Goal: Navigation & Orientation: Find specific page/section

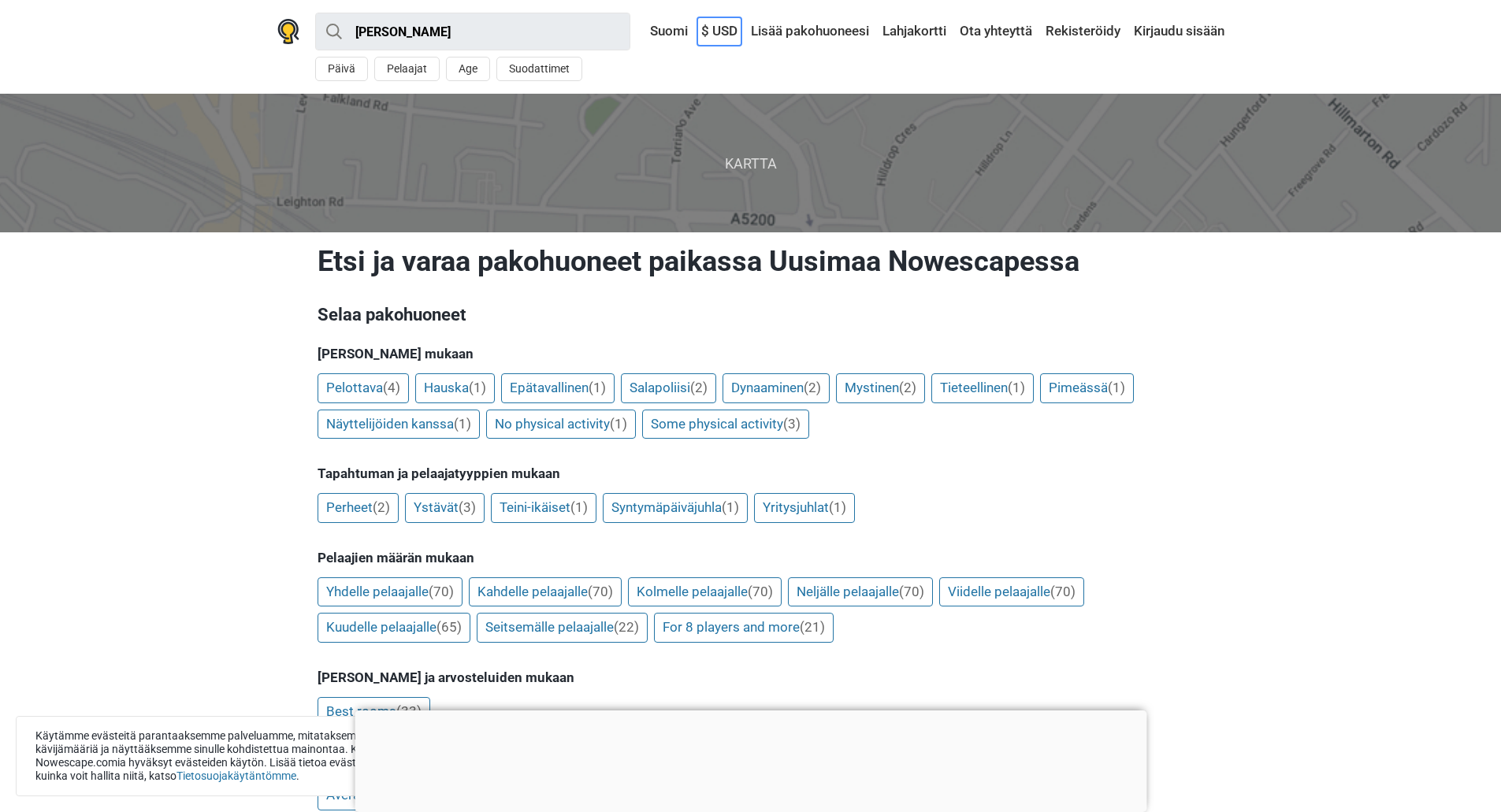
click at [714, 27] on link "$ USD" at bounding box center [720, 32] width 44 height 28
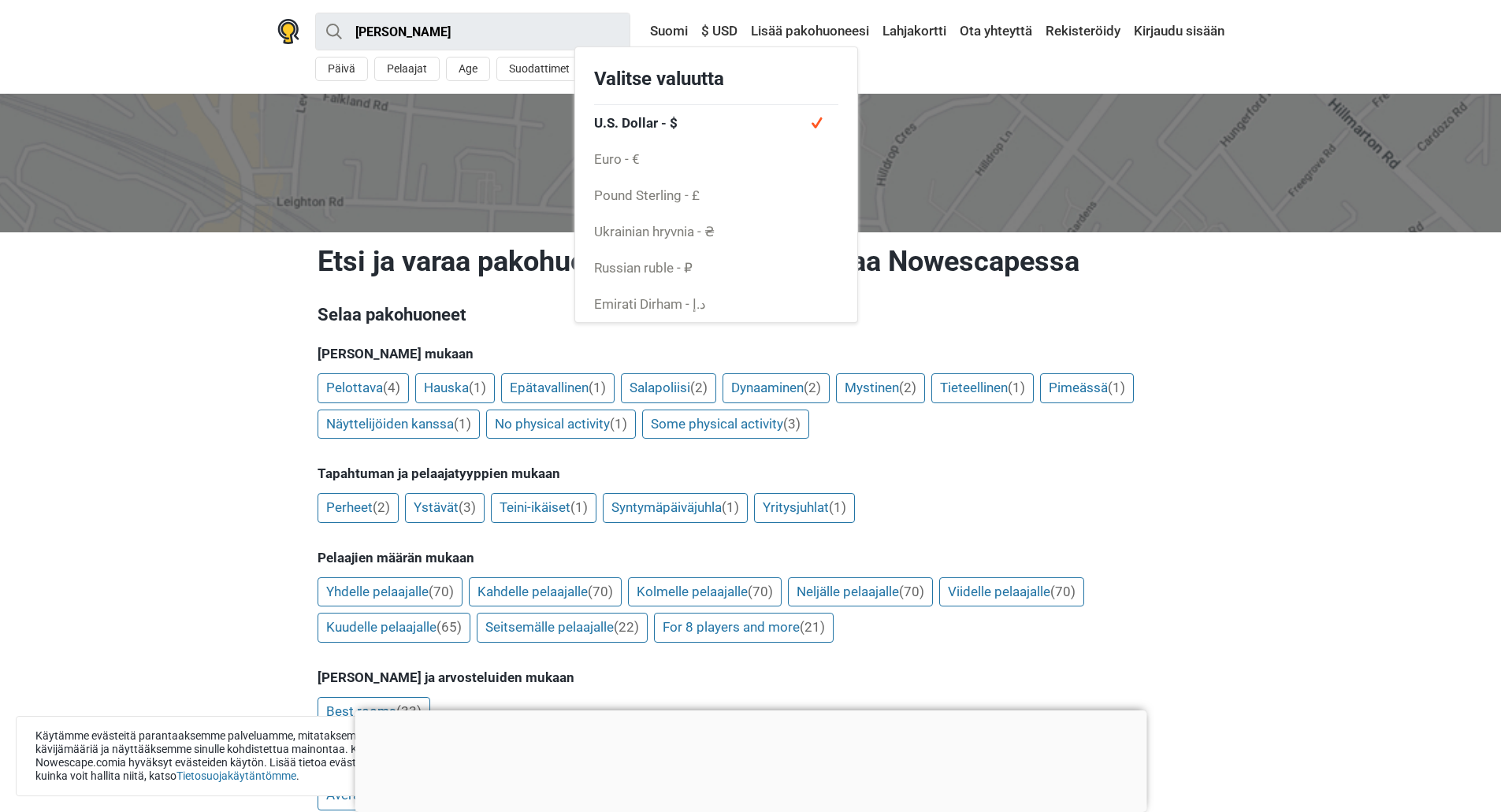
click at [1063, 71] on div "[PERSON_NAME] All [GEOGRAPHIC_DATA] Ulkona tapahtuva kokemus VR kokemus Lähistö…" at bounding box center [750, 47] width 985 height 94
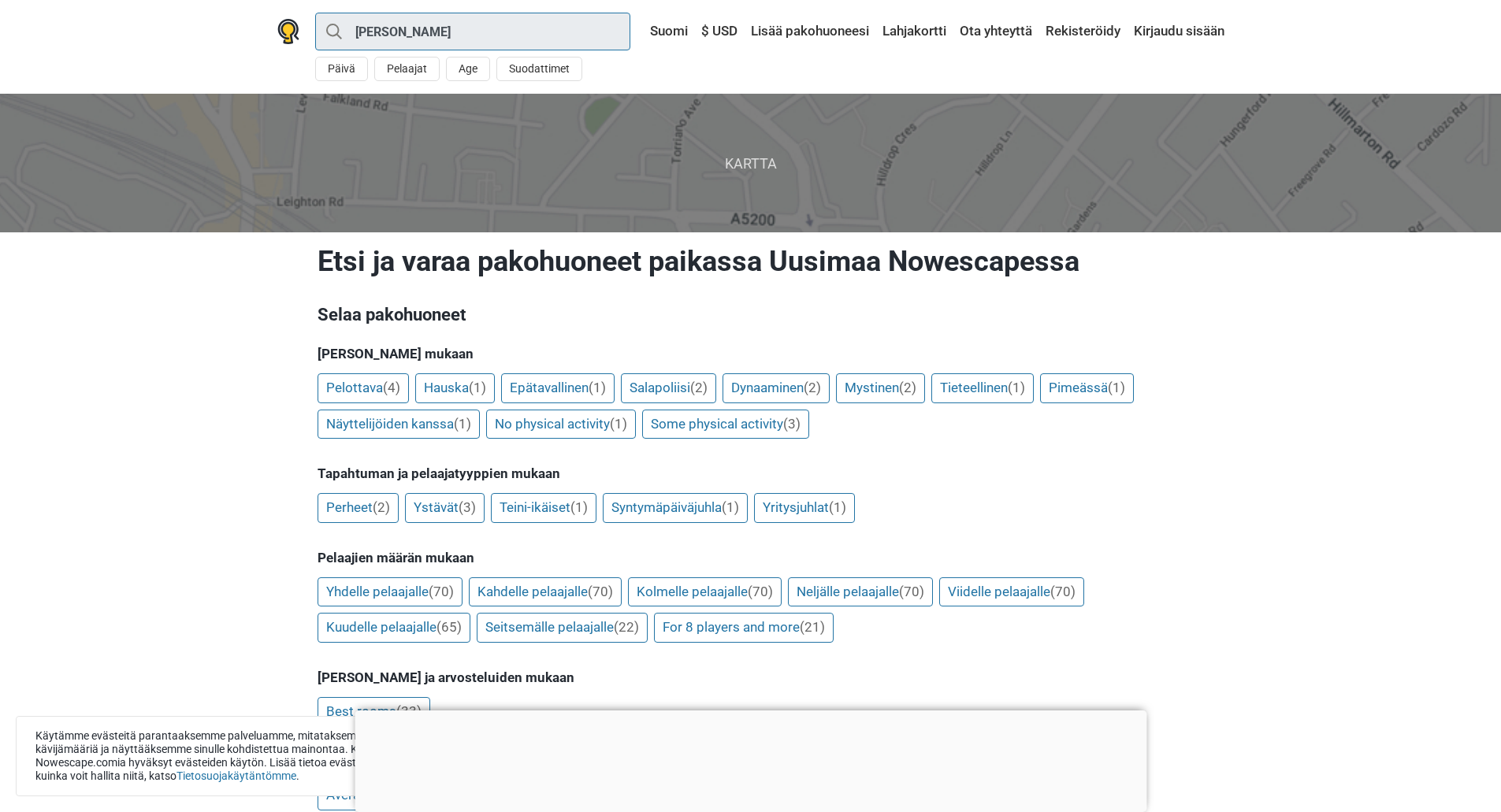
click at [463, 41] on input "[PERSON_NAME]" at bounding box center [473, 31] width 315 height 38
type input "Uusimaa"
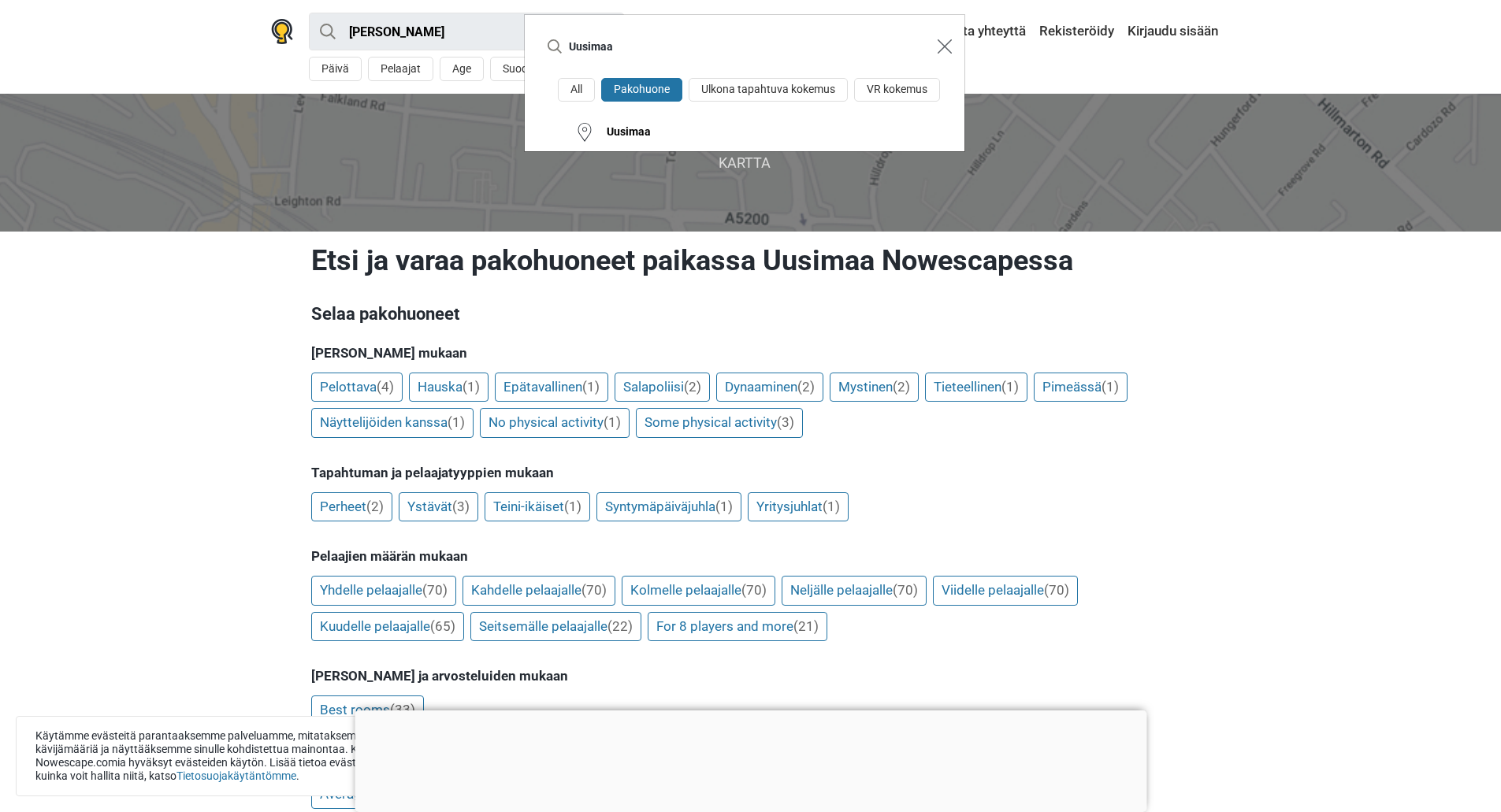
click at [946, 41] on img "Close modal" at bounding box center [944, 47] width 14 height 14
click at [945, 43] on img "Close modal" at bounding box center [944, 47] width 14 height 14
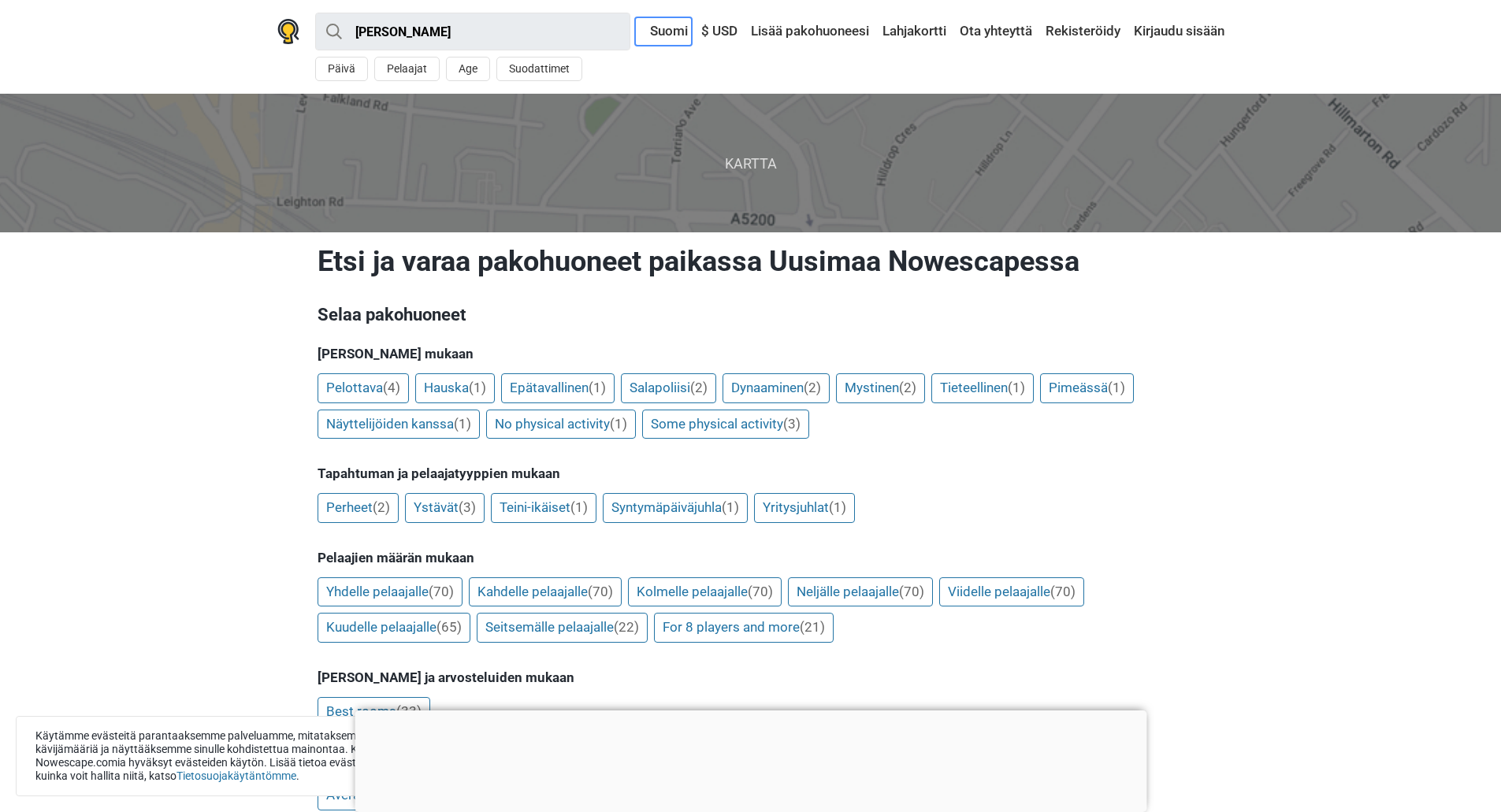
click at [677, 27] on link "Suomi" at bounding box center [664, 32] width 57 height 28
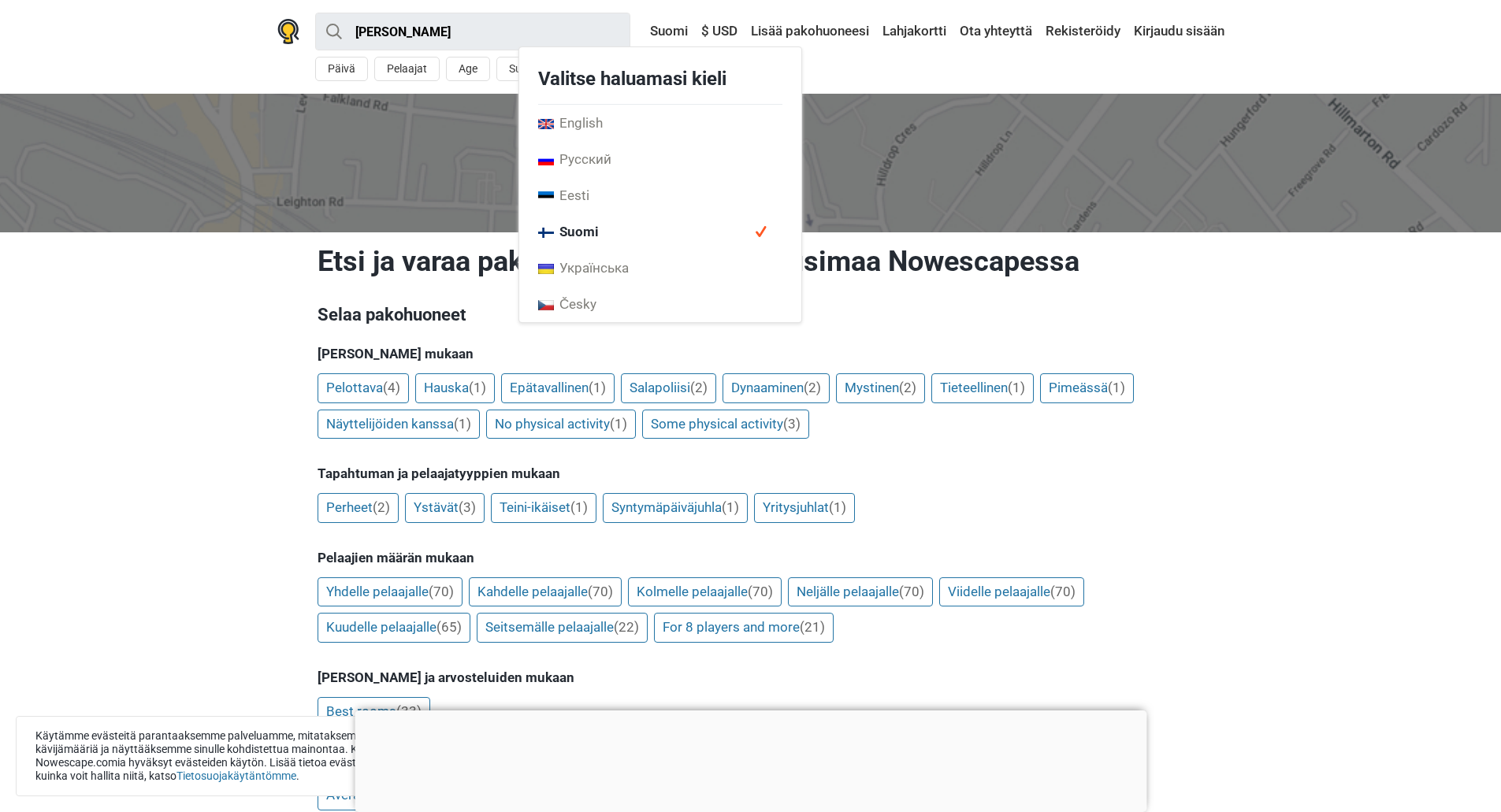
click at [920, 73] on div "[PERSON_NAME] All [GEOGRAPHIC_DATA] Ulkona tapahtuva kokemus VR kokemus Lähistö…" at bounding box center [750, 47] width 985 height 94
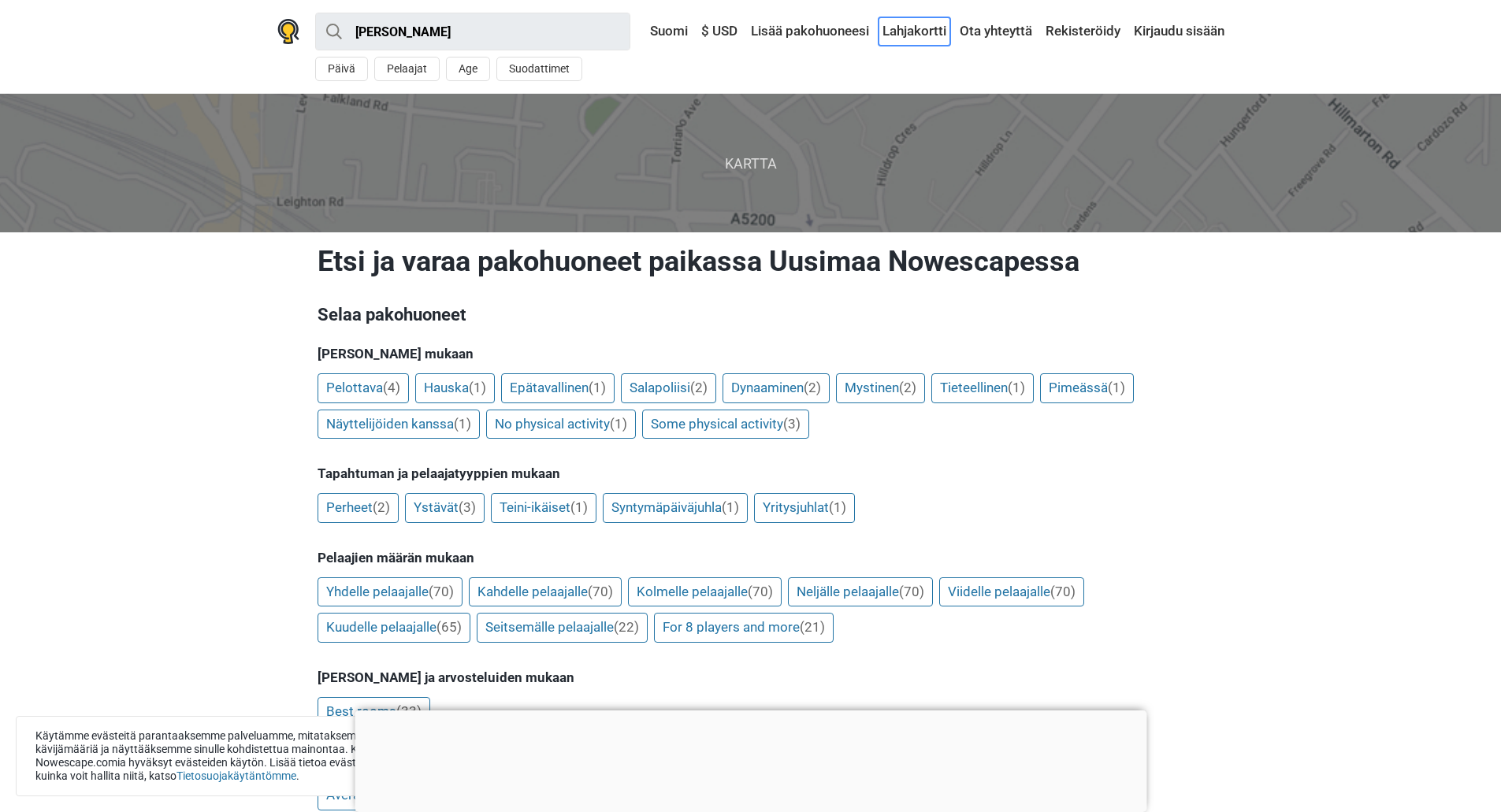
click at [900, 31] on link "Lahjakortti" at bounding box center [914, 32] width 72 height 28
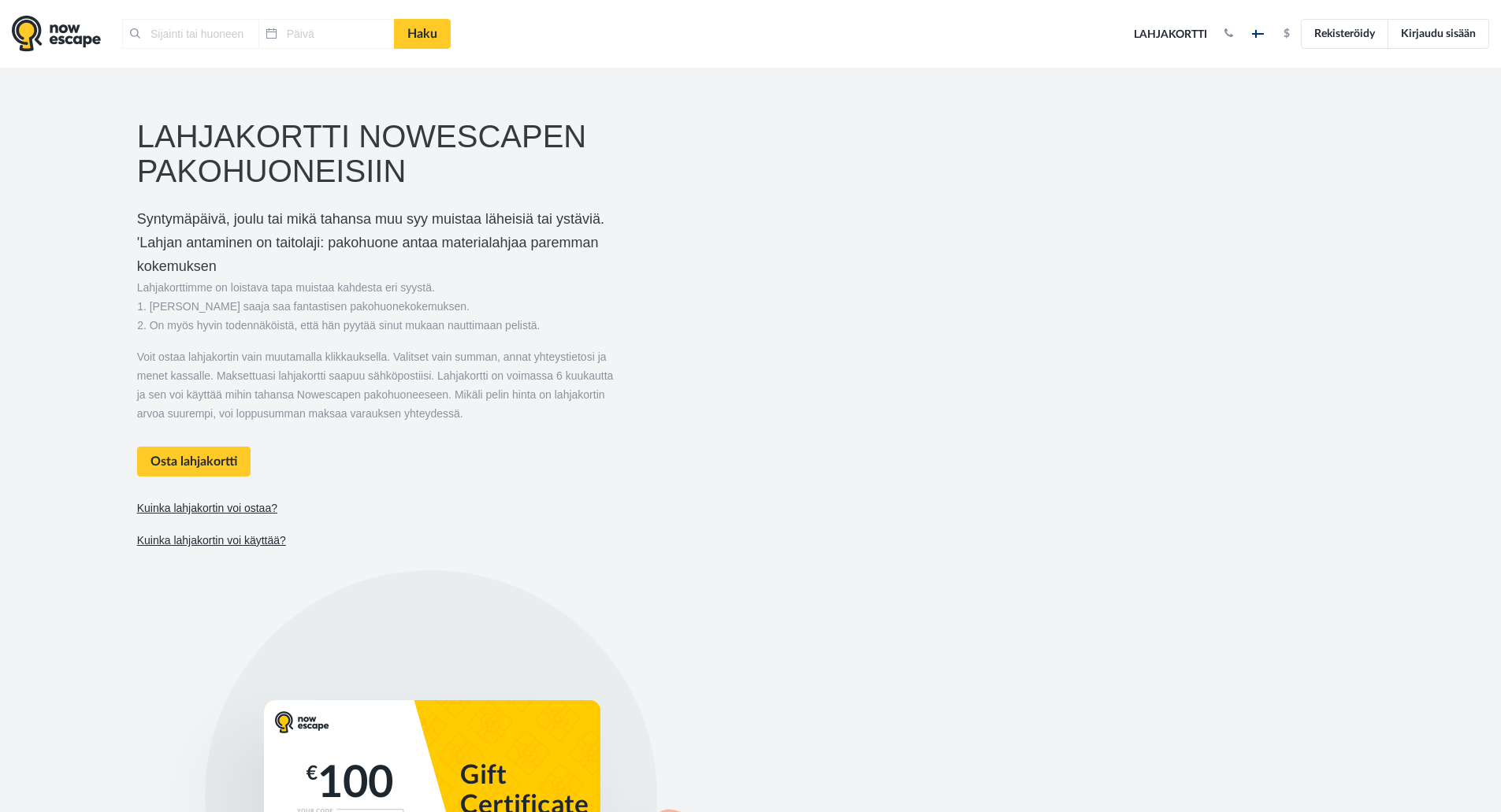
type input "Lontoo, Yhdistynyt kuningaskunta"
type input "02.09.2025"
drag, startPoint x: 341, startPoint y: 172, endPoint x: 362, endPoint y: 253, distance: 83.7
click at [353, 235] on div "Lahjakortti Nowescapen pakohuoneisiin Syntymäpäivä, joulu tai mikä tahansa muu …" at bounding box center [375, 654] width 500 height 1097
click at [363, 253] on div "Syntymäpäivä, joulu tai mikä tahansa muu syy muistaa läheisiä tai ystäviä. 'Lah…" at bounding box center [375, 379] width 477 height 344
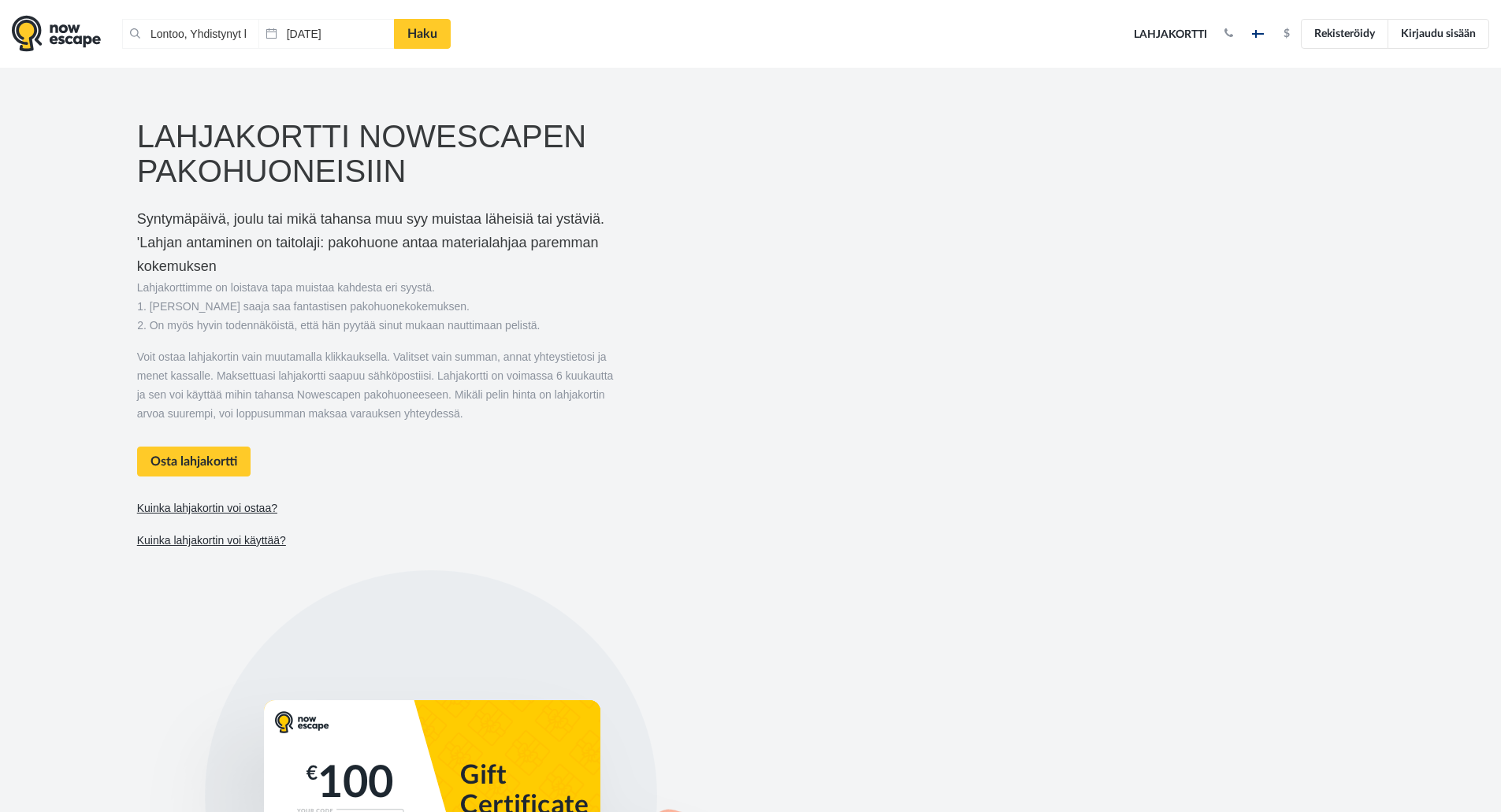
drag, startPoint x: 373, startPoint y: 309, endPoint x: 369, endPoint y: 285, distance: 24.3
click at [370, 297] on li "Lahjan saaja saa fantastisen pakohuonekokemuksen." at bounding box center [381, 306] width 464 height 19
drag, startPoint x: 369, startPoint y: 285, endPoint x: 362, endPoint y: 233, distance: 52.5
click at [366, 269] on div "Syntymäpäivä, joulu tai mikä tahansa muu syy muistaa läheisiä tai ystäviä. 'Lah…" at bounding box center [375, 379] width 477 height 344
click at [362, 234] on div "Syntymäpäivä, joulu tai mikä tahansa muu syy muistaa läheisiä tai ystäviä. 'Lah…" at bounding box center [375, 379] width 477 height 344
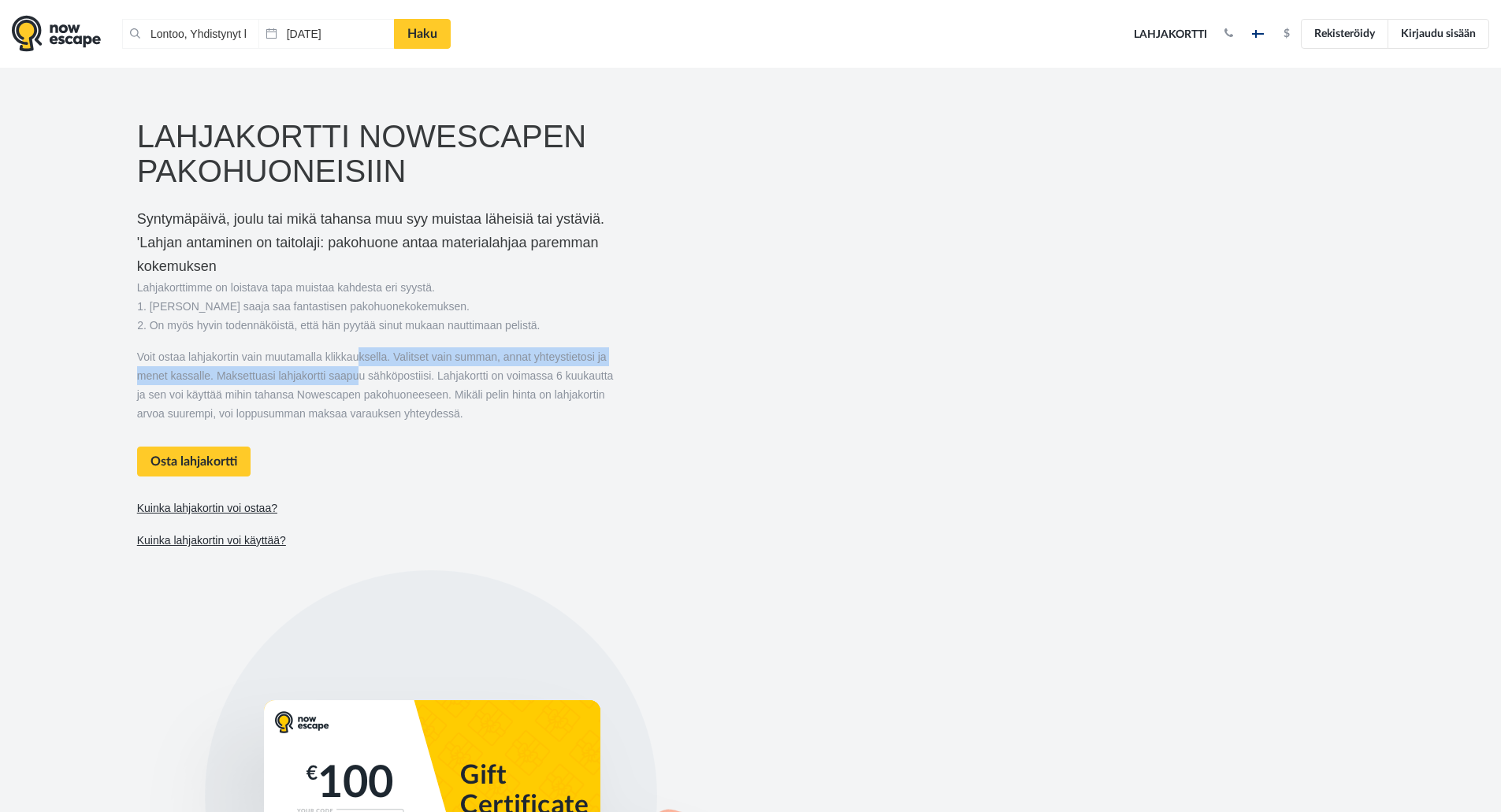
drag, startPoint x: 358, startPoint y: 372, endPoint x: 353, endPoint y: 331, distance: 41.3
click at [356, 348] on p "Voit ostaa lahjakortin vain muutamalla klikkauksella. Valitset vain summan, ann…" at bounding box center [375, 385] width 477 height 75
click at [353, 331] on li "On myös hyvin todennäköistä, että hän pyytää sinut mukaan nauttimaan pelistä." at bounding box center [381, 325] width 464 height 19
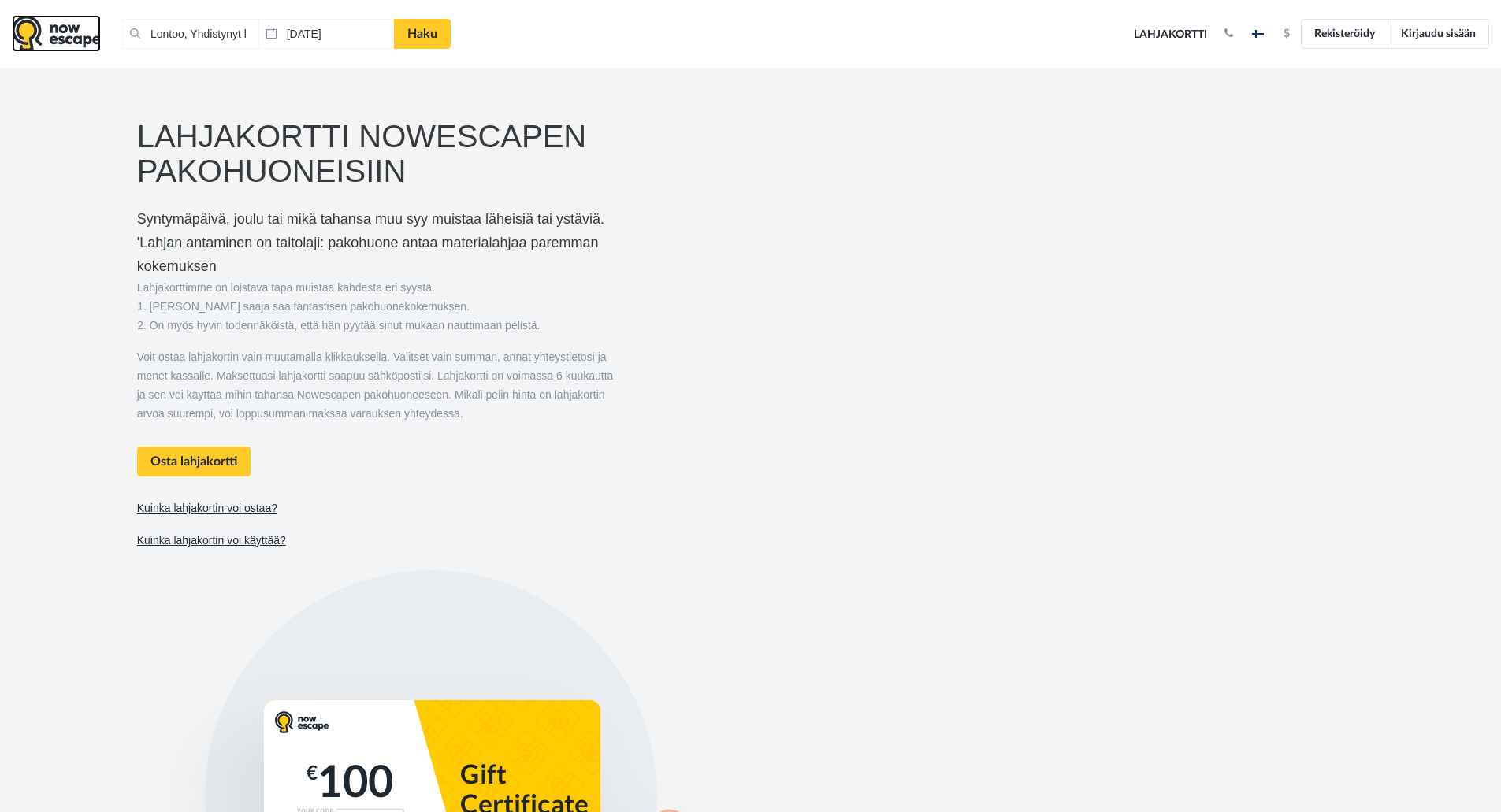
click at [44, 43] on img at bounding box center [56, 34] width 89 height 37
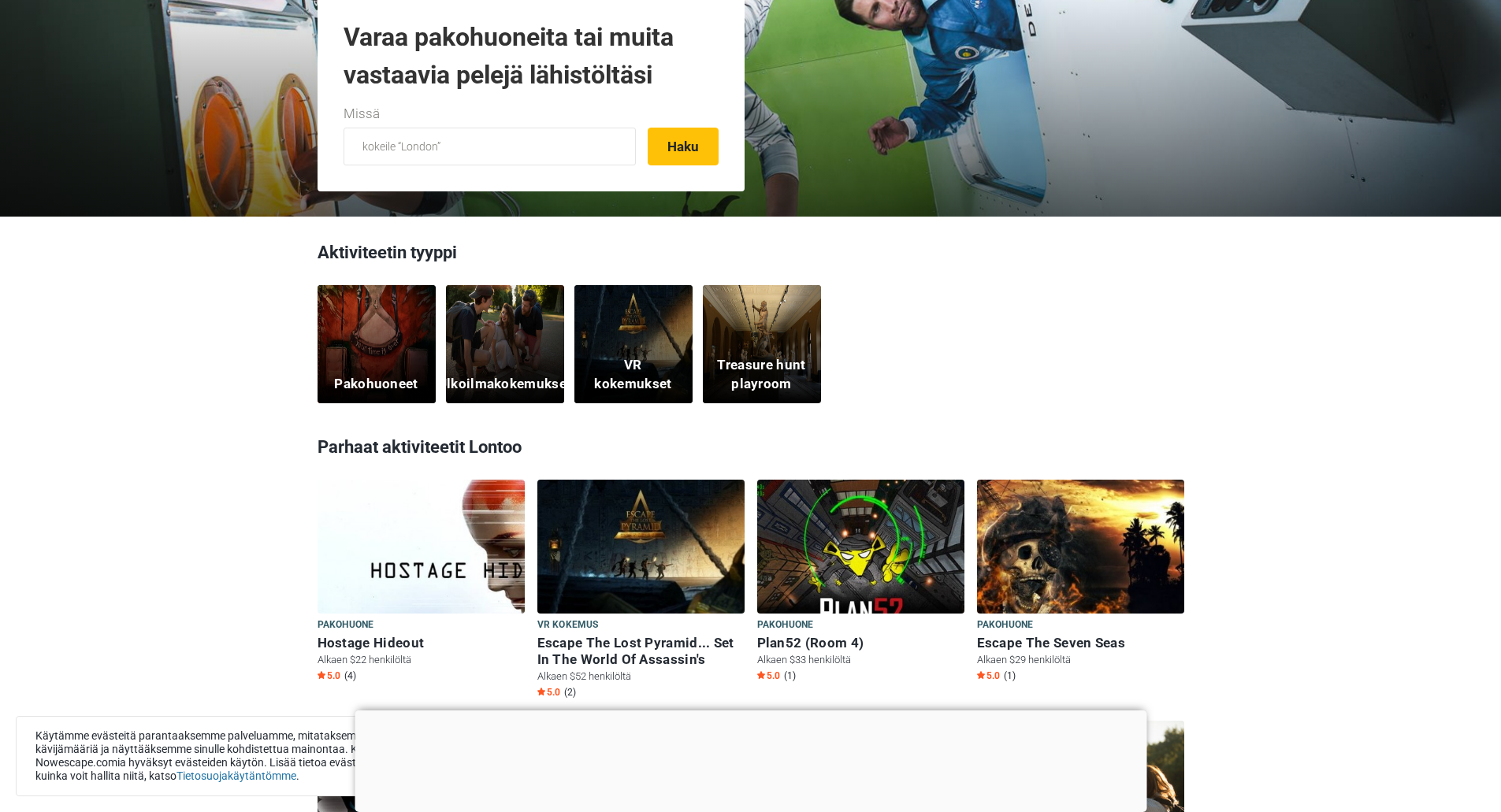
scroll to position [157, 0]
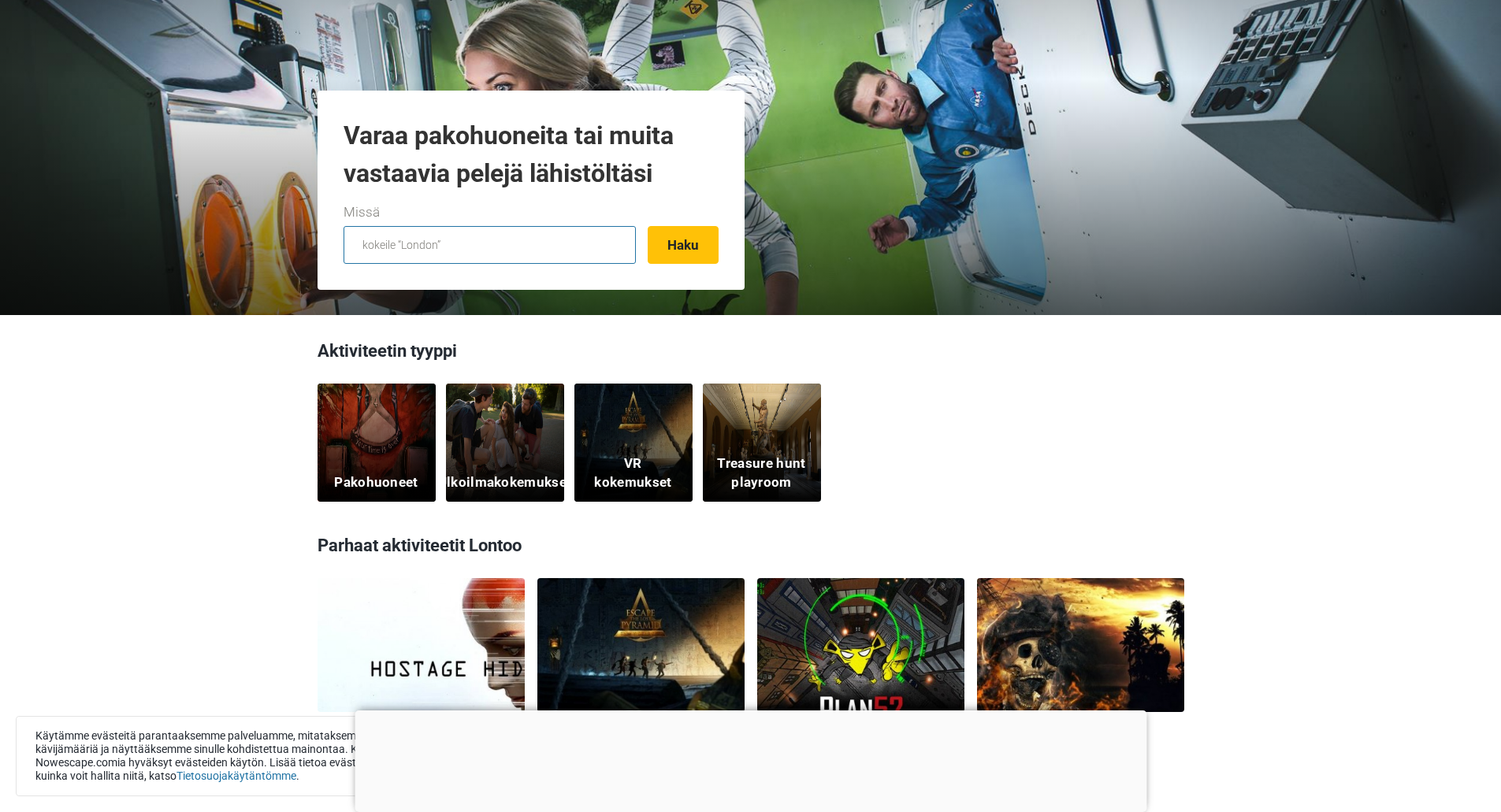
click at [500, 255] on input "text" at bounding box center [489, 244] width 292 height 38
type input "Espoo, Suomi"
click at [688, 244] on button "Haku" at bounding box center [683, 244] width 71 height 38
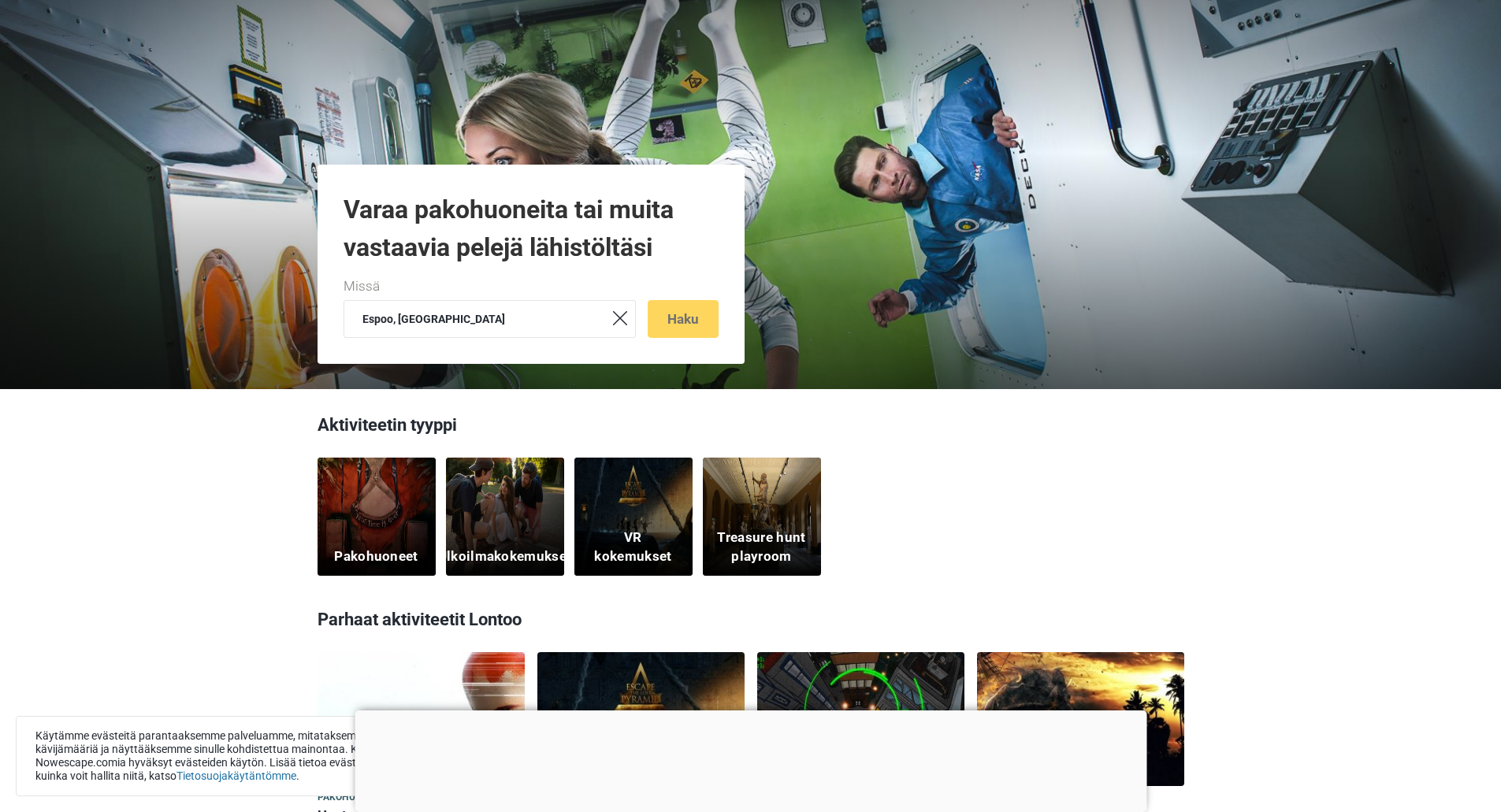
scroll to position [0, 0]
